Goal: Information Seeking & Learning: Learn about a topic

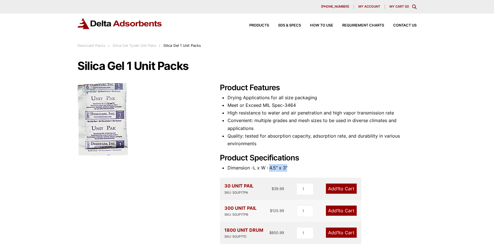
click at [302, 165] on li "Dimension -L x W : 4.5" x 3"" at bounding box center [321, 168] width 189 height 8
drag, startPoint x: 233, startPoint y: 192, endPoint x: 249, endPoint y: 191, distance: 16.4
click at [249, 191] on div "SKU: SGUP1TPA" at bounding box center [238, 192] width 29 height 5
copy div "SGUP1TPA"
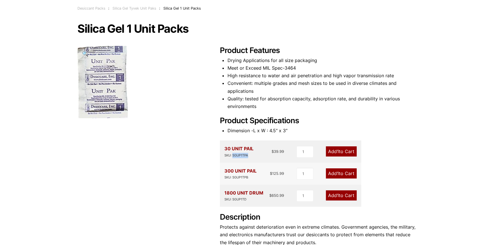
scroll to position [122, 0]
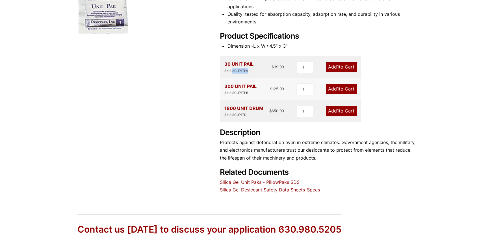
click at [278, 182] on link "Silica Gel Unit Paks - PillowPaks SDS" at bounding box center [260, 183] width 80 height 6
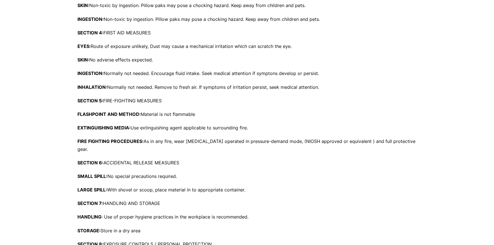
scroll to position [254, 0]
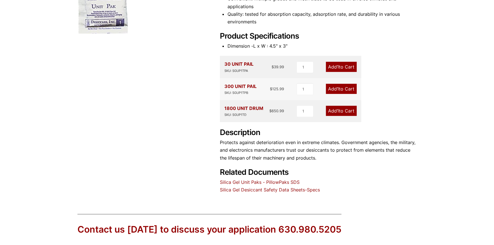
click at [290, 193] on div "Product Features Drying Applications for all size packaging Meet or Exceed MIL …" at bounding box center [318, 77] width 197 height 233
click at [288, 191] on link "Silica Gel Desiccant Safety Data Sheets-Specs" at bounding box center [270, 190] width 100 height 6
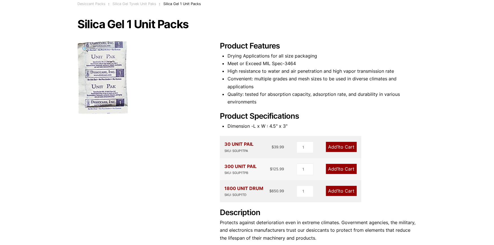
scroll to position [37, 0]
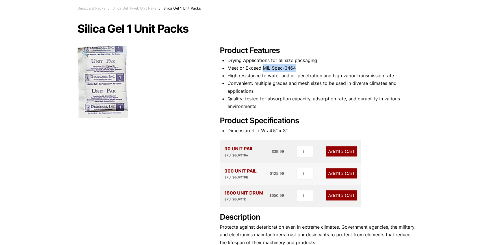
drag, startPoint x: 263, startPoint y: 69, endPoint x: 299, endPoint y: 69, distance: 35.9
click at [299, 69] on li "Meet or Exceed MIL Spec-3464" at bounding box center [321, 68] width 189 height 8
copy li "MIL Spec-3464"
